Goal: Information Seeking & Learning: Check status

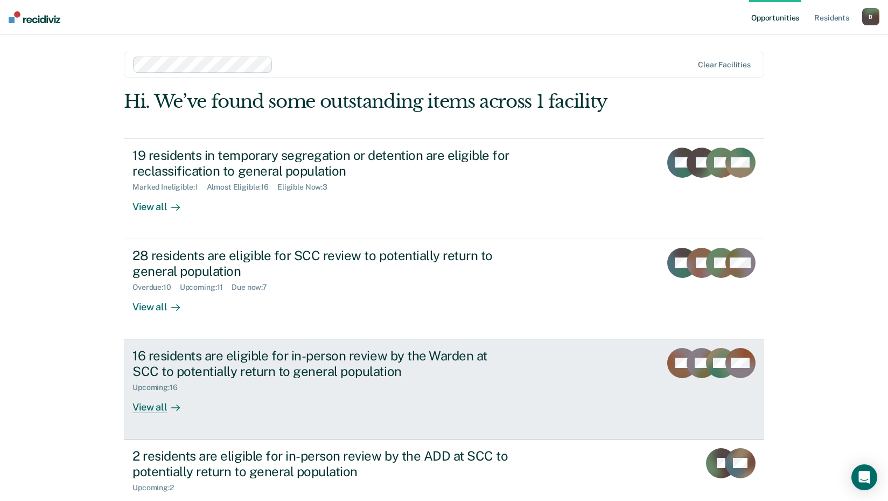
click at [339, 360] on div "16 residents are eligible for in-person review by the Warden at SCC to potentia…" at bounding box center [322, 363] width 378 height 31
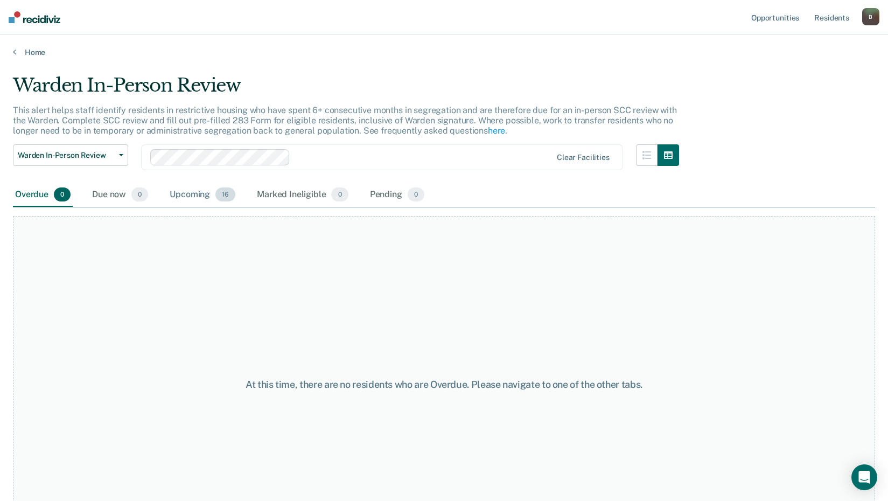
click at [208, 199] on div "Upcoming 16" at bounding box center [203, 195] width 70 height 24
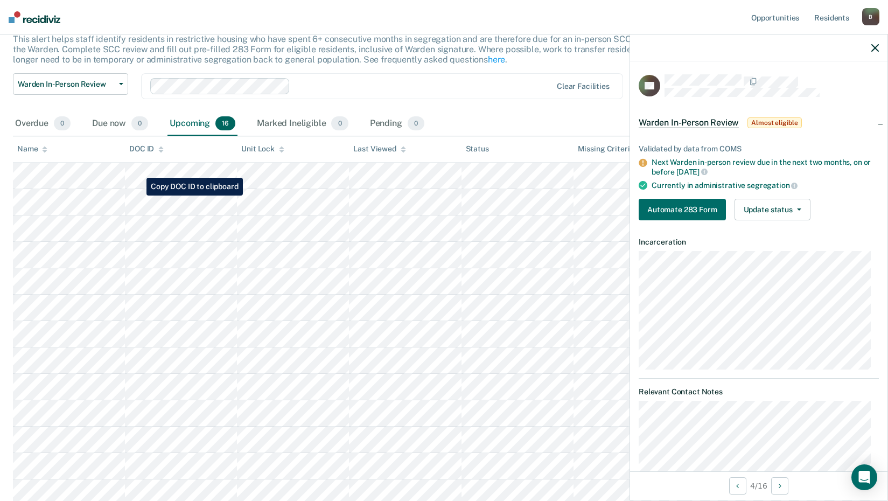
scroll to position [17, 0]
